Goal: Communication & Community: Connect with others

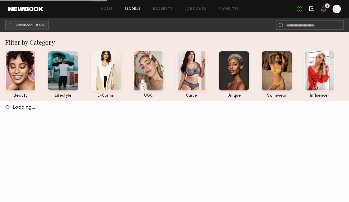
click at [314, 7] on icon at bounding box center [312, 8] width 5 height 5
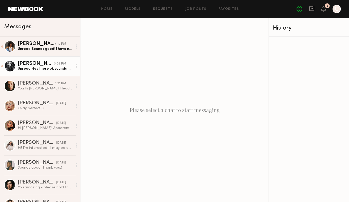
click at [47, 63] on div "[PERSON_NAME]" at bounding box center [36, 63] width 37 height 5
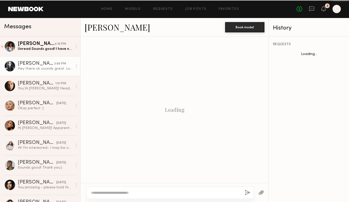
scroll to position [482, 0]
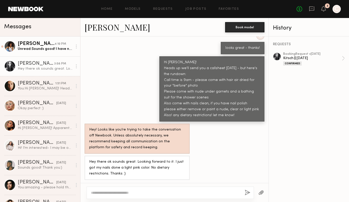
click at [43, 48] on div "Unread: Sounds good! I have no dietary restrictions. Can’t wait :)" at bounding box center [45, 49] width 55 height 5
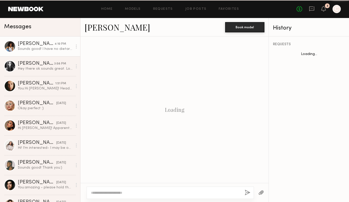
scroll to position [487, 0]
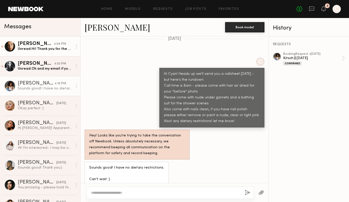
click at [39, 45] on div "[PERSON_NAME]" at bounding box center [36, 43] width 36 height 5
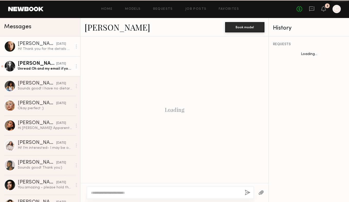
scroll to position [399, 0]
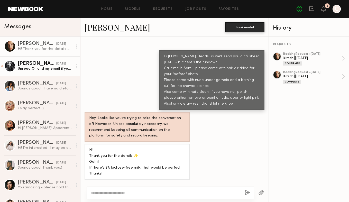
click at [38, 69] on div "Unread: Oh and my email if you want to send the call sheet is [PERSON_NAME][EMA…" at bounding box center [45, 68] width 55 height 5
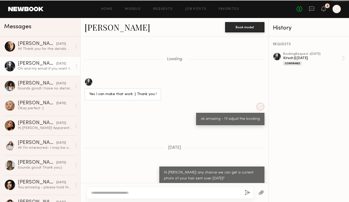
scroll to position [513, 0]
